Goal: Information Seeking & Learning: Find specific fact

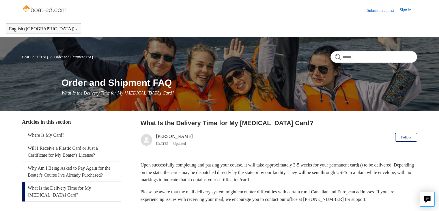
click at [52, 10] on img at bounding box center [45, 9] width 46 height 12
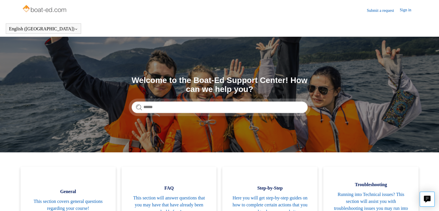
click at [402, 8] on link "Sign in" at bounding box center [408, 10] width 17 height 7
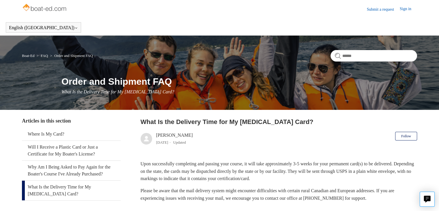
scroll to position [1, 0]
click at [80, 150] on link "Will I Receive a Plastic Card or Just a Certificate for My Boater's License?" at bounding box center [71, 151] width 99 height 20
